Goal: Transaction & Acquisition: Book appointment/travel/reservation

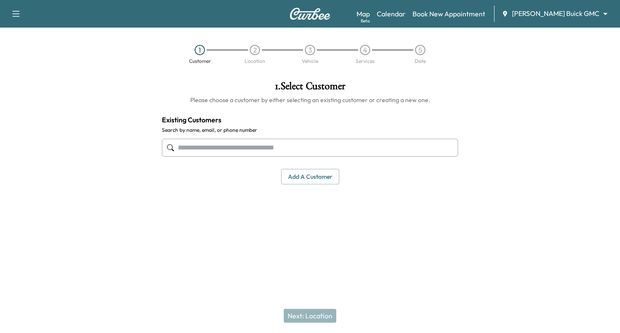
click at [231, 149] on input "text" at bounding box center [310, 148] width 296 height 18
click at [230, 145] on input "text" at bounding box center [310, 148] width 296 height 18
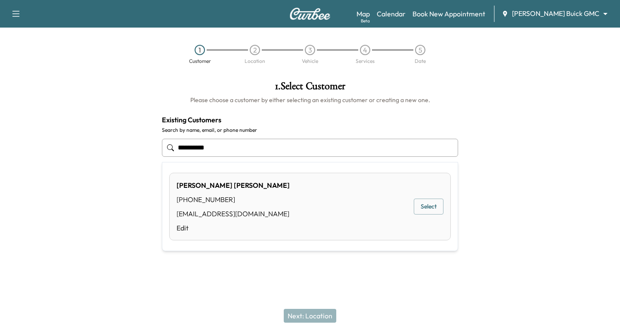
click at [424, 209] on button "Select" at bounding box center [429, 207] width 30 height 16
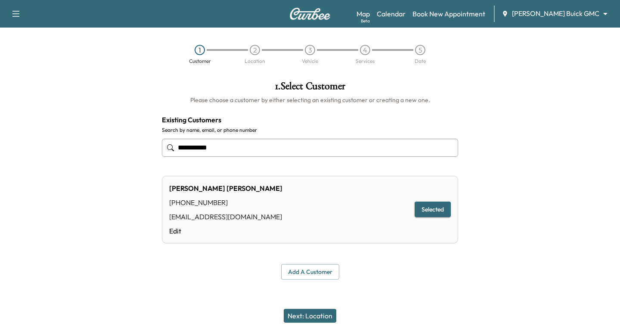
type input "**********"
click at [321, 315] on button "Next: Location" at bounding box center [310, 316] width 53 height 14
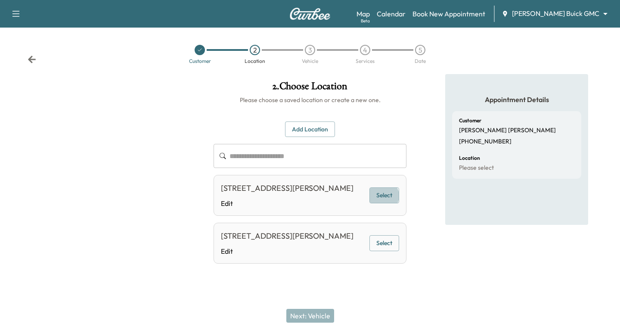
click at [384, 202] on button "Select" at bounding box center [385, 195] width 30 height 16
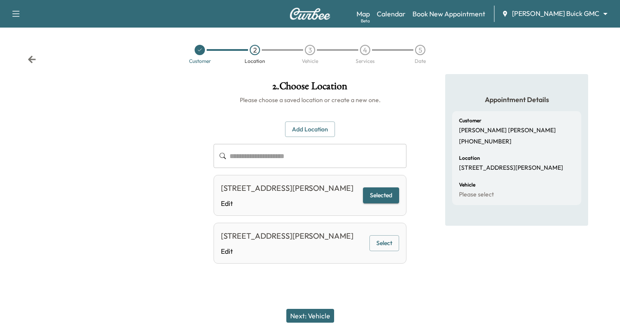
click at [321, 314] on button "Next: Vehicle" at bounding box center [310, 316] width 48 height 14
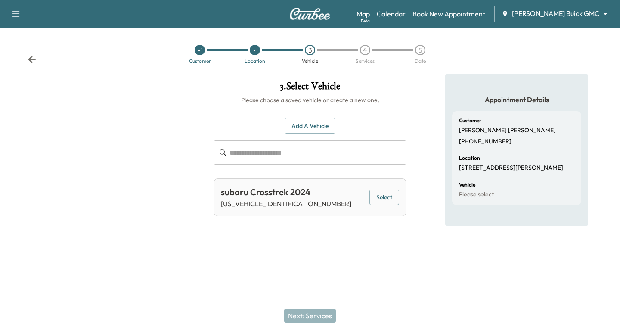
click at [390, 194] on button "Select" at bounding box center [385, 198] width 30 height 16
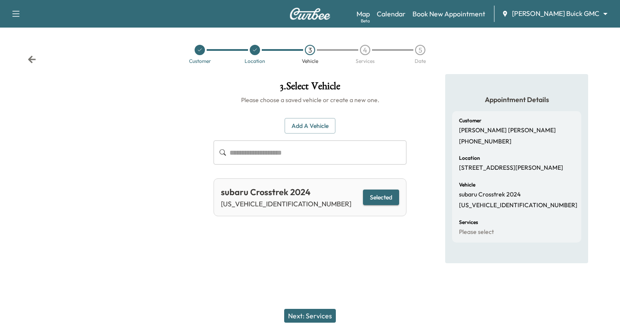
drag, startPoint x: 308, startPoint y: 310, endPoint x: 305, endPoint y: 313, distance: 4.9
click at [307, 310] on button "Next: Services" at bounding box center [310, 316] width 52 height 14
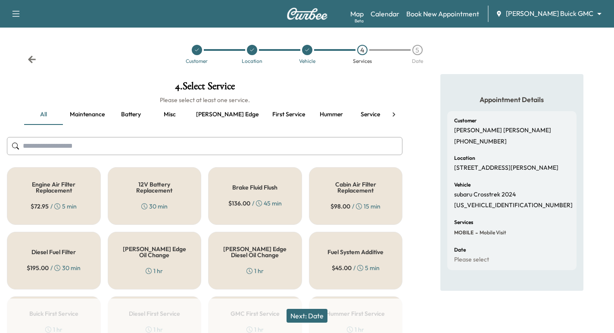
click at [568, 15] on body "Support Log Out Map Beta Calendar Book New Appointment [PERSON_NAME] Buick GMC …" at bounding box center [307, 166] width 614 height 333
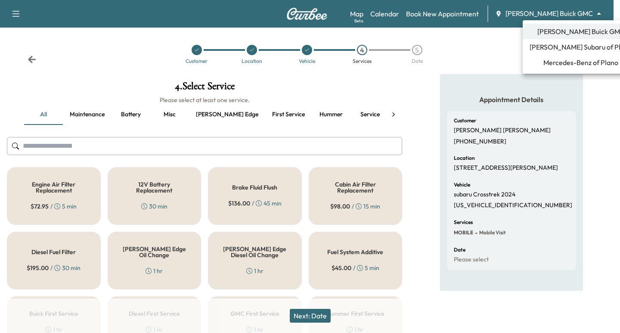
click at [572, 48] on span "[PERSON_NAME] Subaru of Plano" at bounding box center [581, 47] width 103 height 10
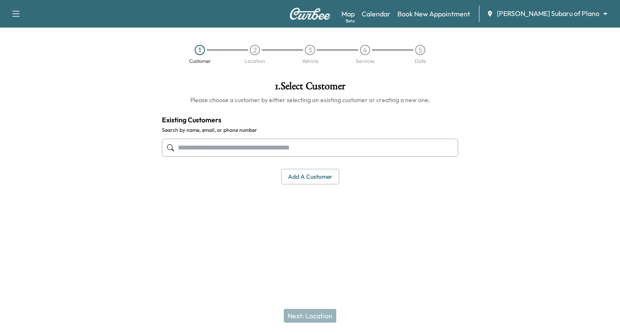
click at [223, 152] on input "text" at bounding box center [310, 148] width 296 height 18
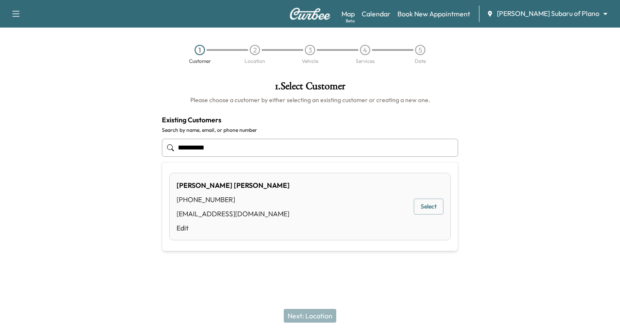
click at [427, 208] on button "Select" at bounding box center [429, 207] width 30 height 16
type input "**********"
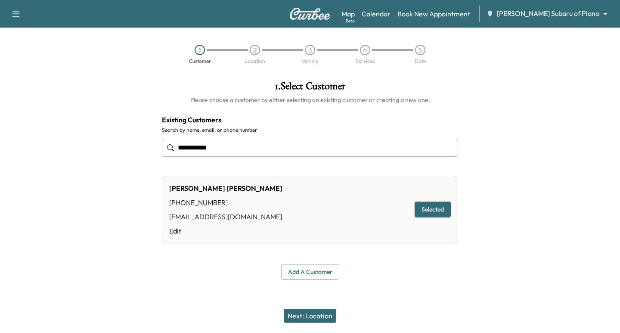
click at [318, 318] on button "Next: Location" at bounding box center [310, 316] width 53 height 14
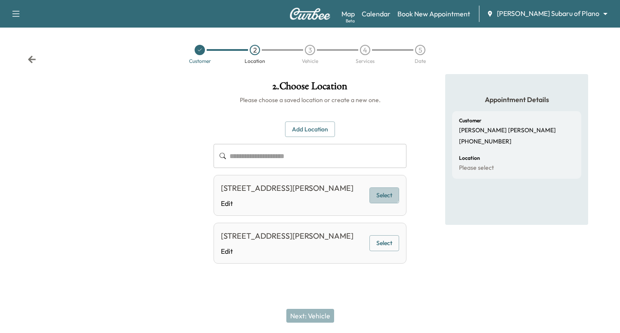
drag, startPoint x: 383, startPoint y: 198, endPoint x: 383, endPoint y: 255, distance: 56.4
click at [383, 199] on button "Select" at bounding box center [385, 195] width 30 height 16
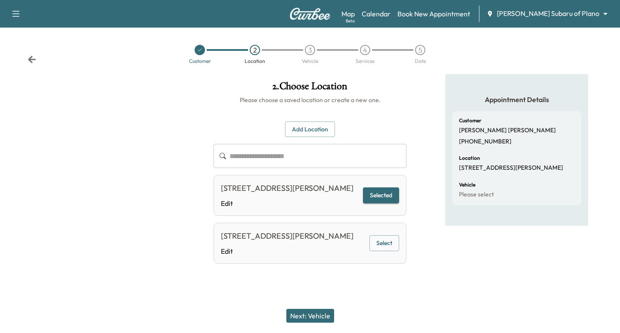
click at [299, 308] on div "Next: Vehicle" at bounding box center [310, 316] width 620 height 34
click at [301, 318] on button "Next: Vehicle" at bounding box center [310, 316] width 48 height 14
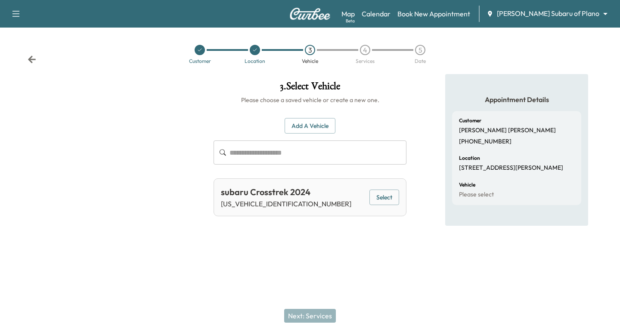
click at [387, 191] on div "subaru Crosstrek 2024 [US_VEHICLE_IDENTIFICATION_NUMBER] Select" at bounding box center [310, 197] width 193 height 38
click at [390, 197] on button "Select" at bounding box center [385, 198] width 30 height 16
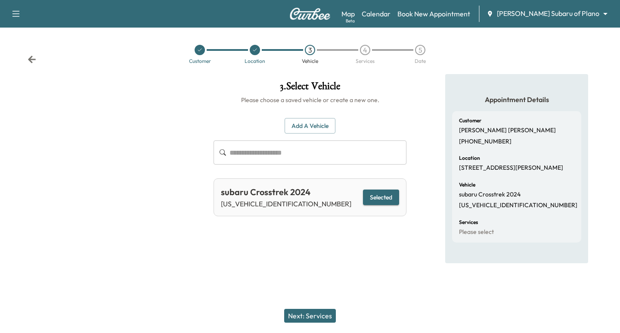
click at [316, 316] on button "Next: Services" at bounding box center [310, 316] width 52 height 14
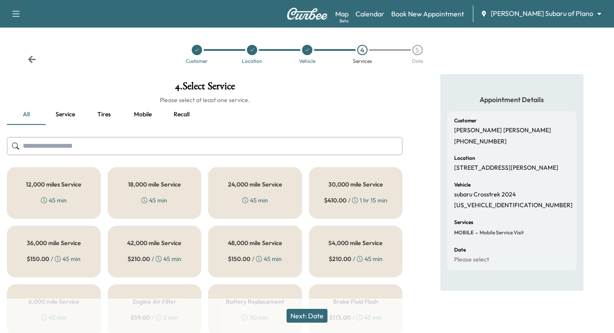
click at [151, 179] on div "18,000 mile Service 45 min" at bounding box center [155, 193] width 94 height 52
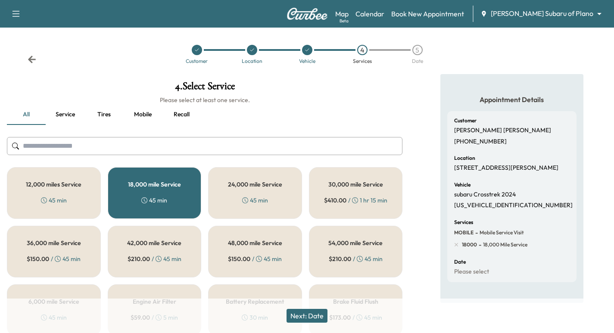
click at [316, 320] on button "Next: Date" at bounding box center [306, 316] width 41 height 14
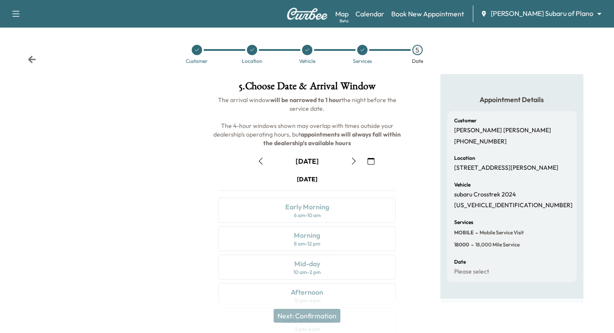
click at [376, 161] on button "button" at bounding box center [371, 161] width 15 height 14
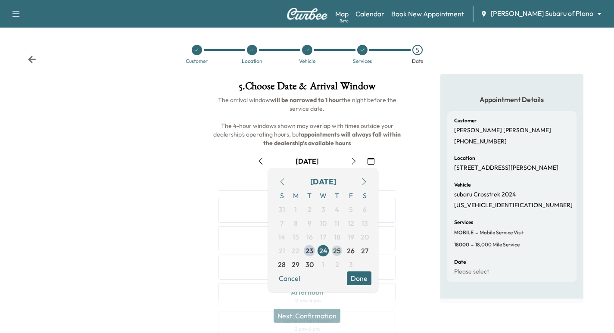
click at [341, 249] on span "25" at bounding box center [337, 251] width 14 height 14
click at [134, 196] on div at bounding box center [102, 239] width 205 height 330
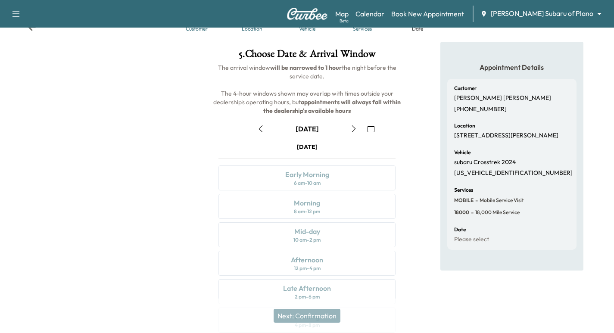
scroll to position [98, 0]
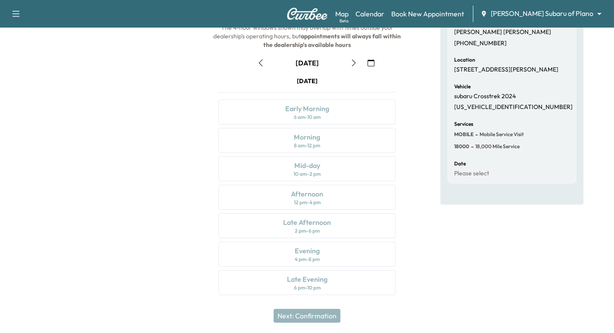
click at [356, 62] on icon "button" at bounding box center [353, 62] width 7 height 7
